Goal: Task Accomplishment & Management: Complete application form

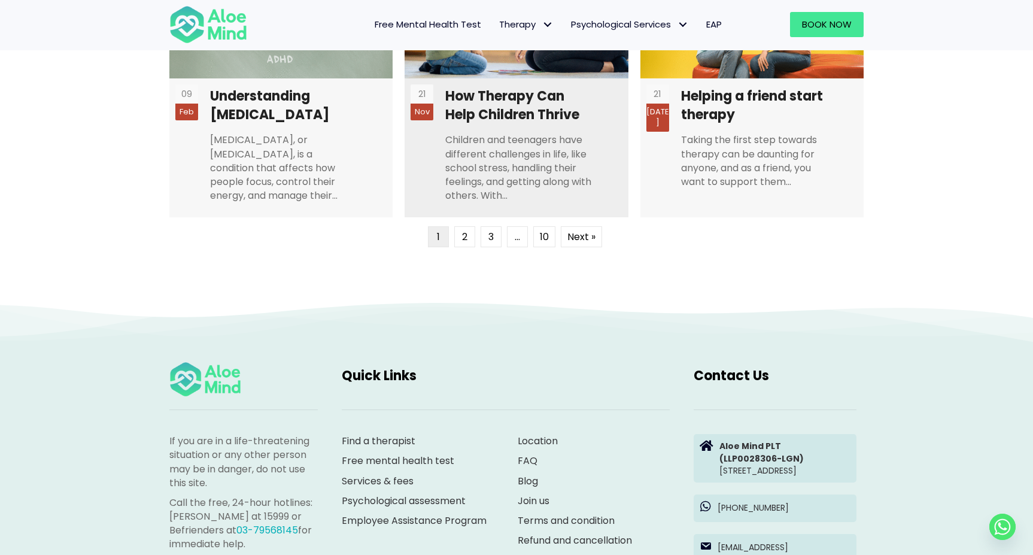
scroll to position [3302, 0]
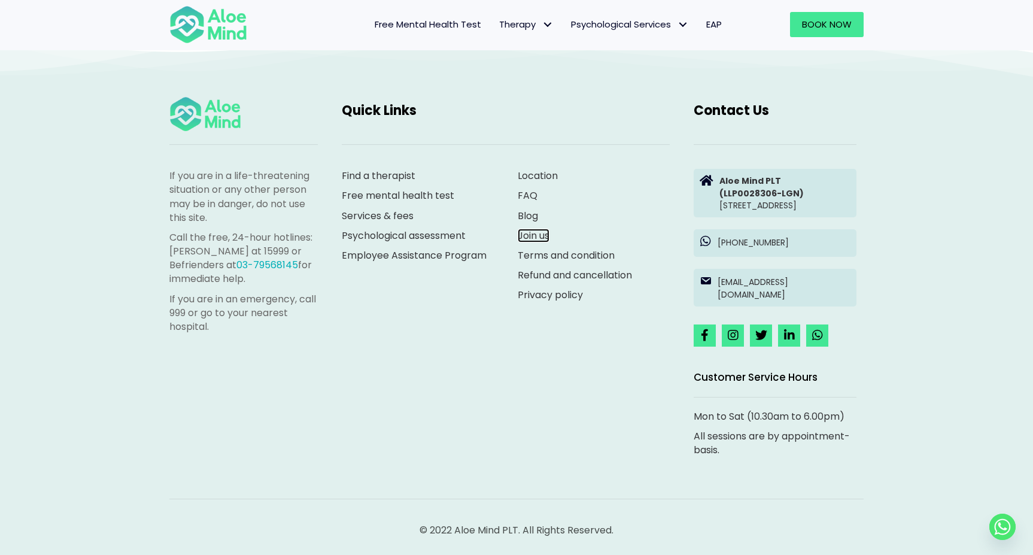
click at [539, 229] on link "Join us" at bounding box center [534, 236] width 32 height 14
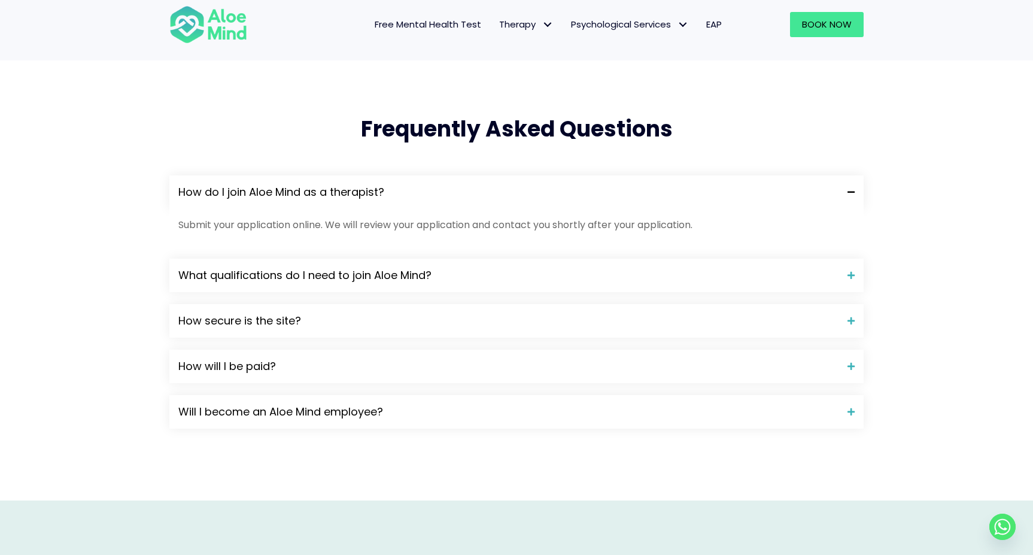
scroll to position [984, 0]
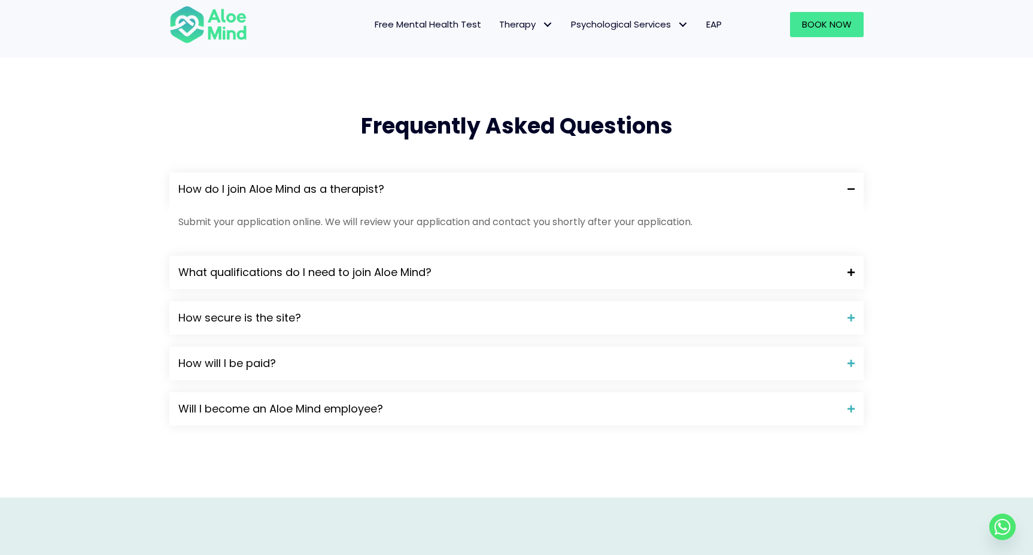
drag, startPoint x: 258, startPoint y: 266, endPoint x: 252, endPoint y: 266, distance: 6.0
click at [258, 266] on span "What qualifications do I need to join Aloe Mind?" at bounding box center [508, 273] width 660 height 16
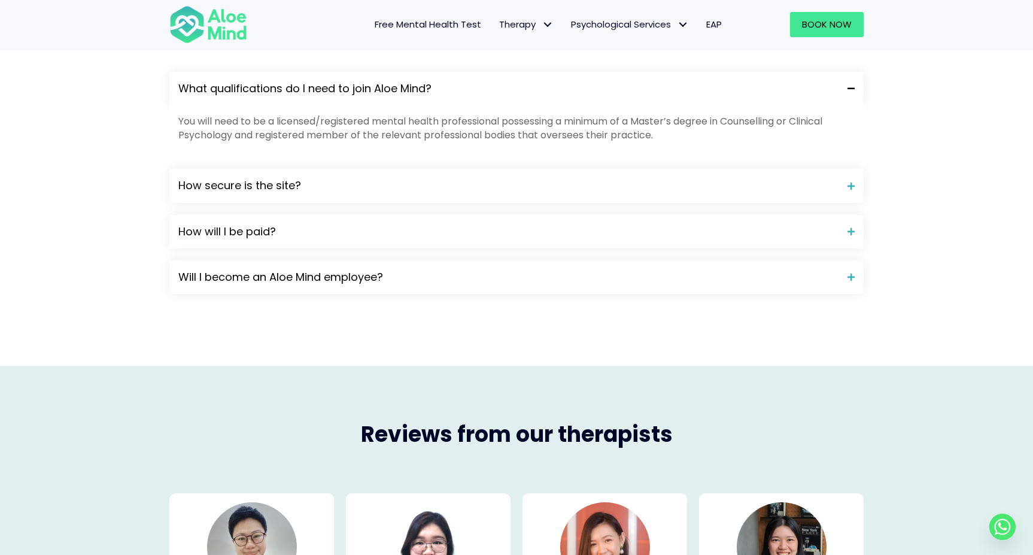
scroll to position [1172, 0]
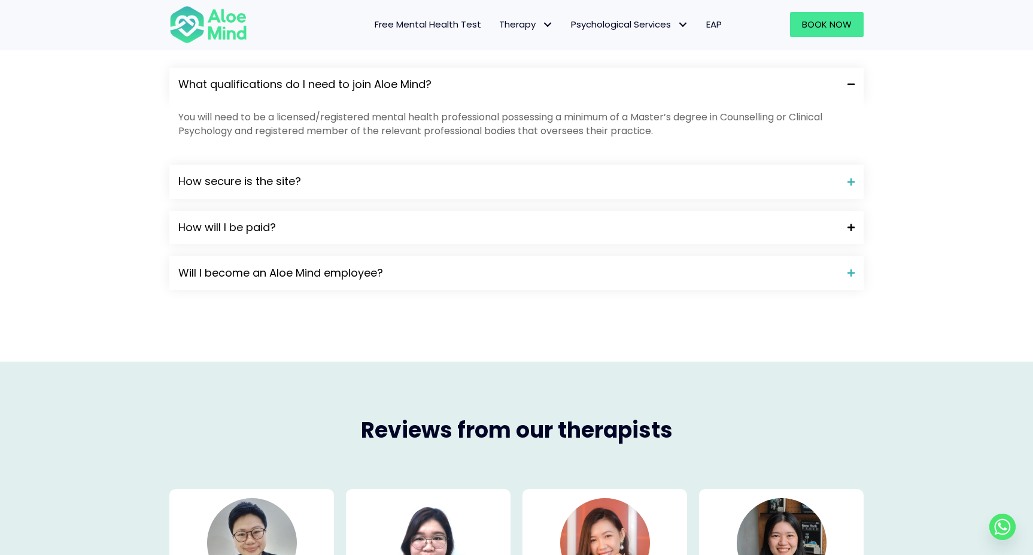
click at [226, 233] on span "How will I be paid?" at bounding box center [508, 228] width 660 height 16
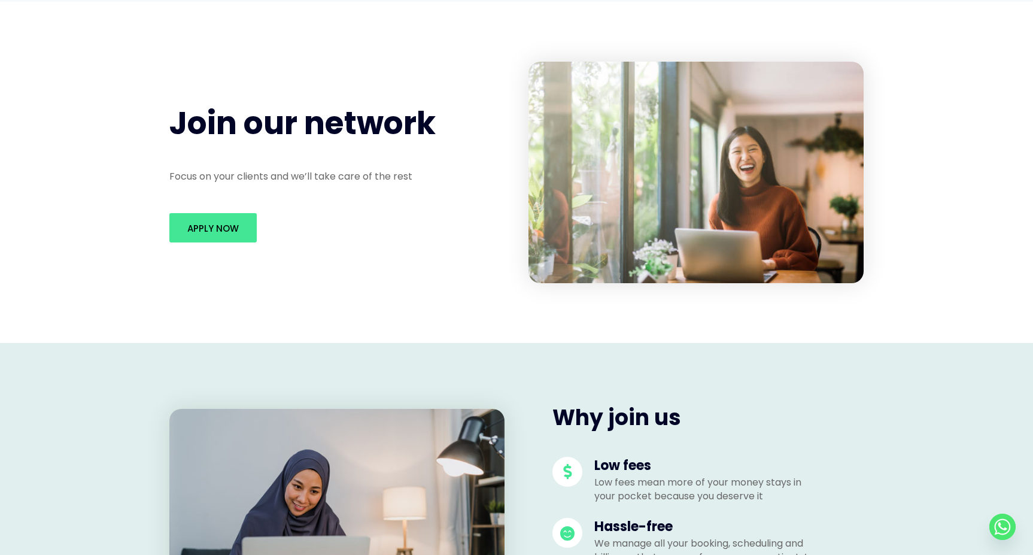
scroll to position [0, 0]
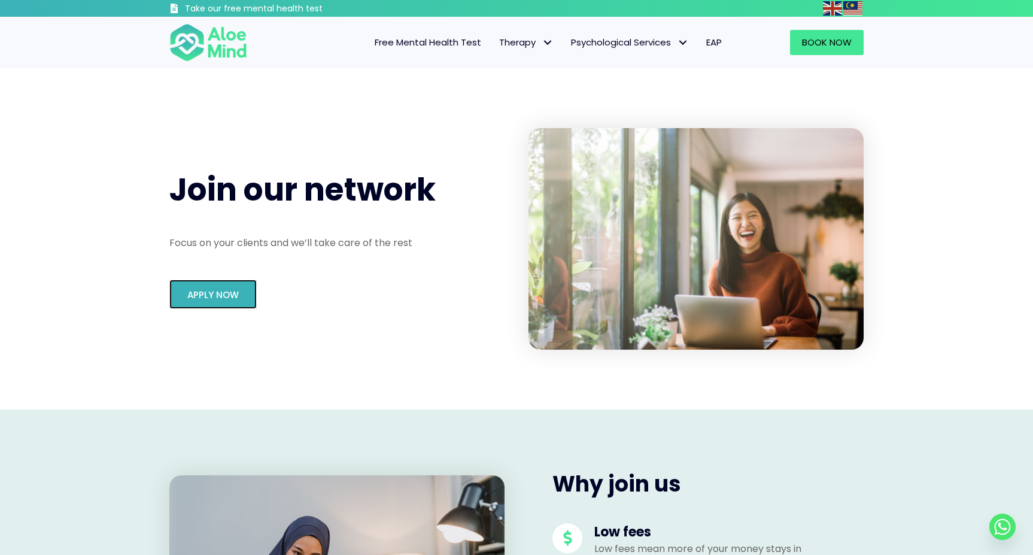
click at [173, 305] on link "Apply Now" at bounding box center [212, 294] width 87 height 29
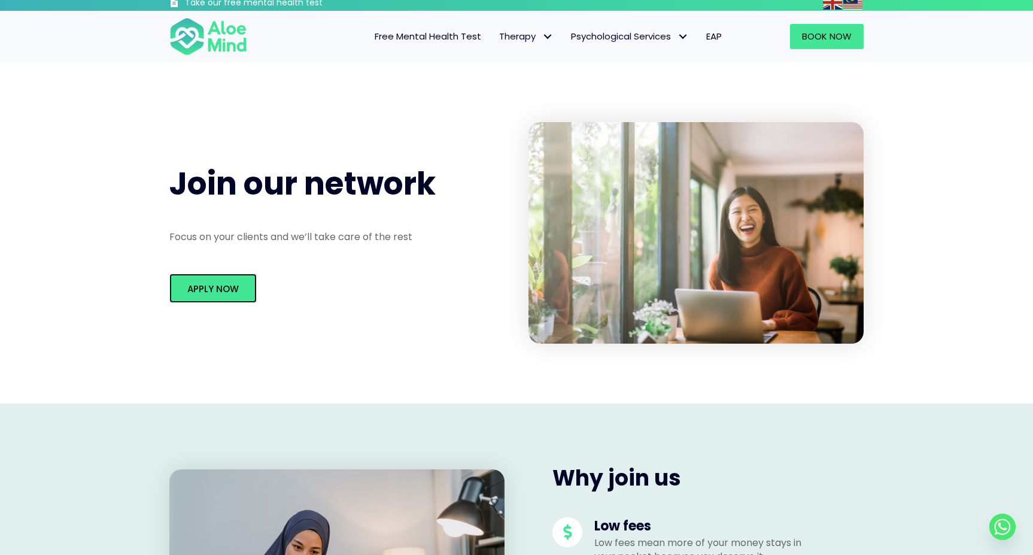
scroll to position [62, 0]
